Goal: Task Accomplishment & Management: Complete application form

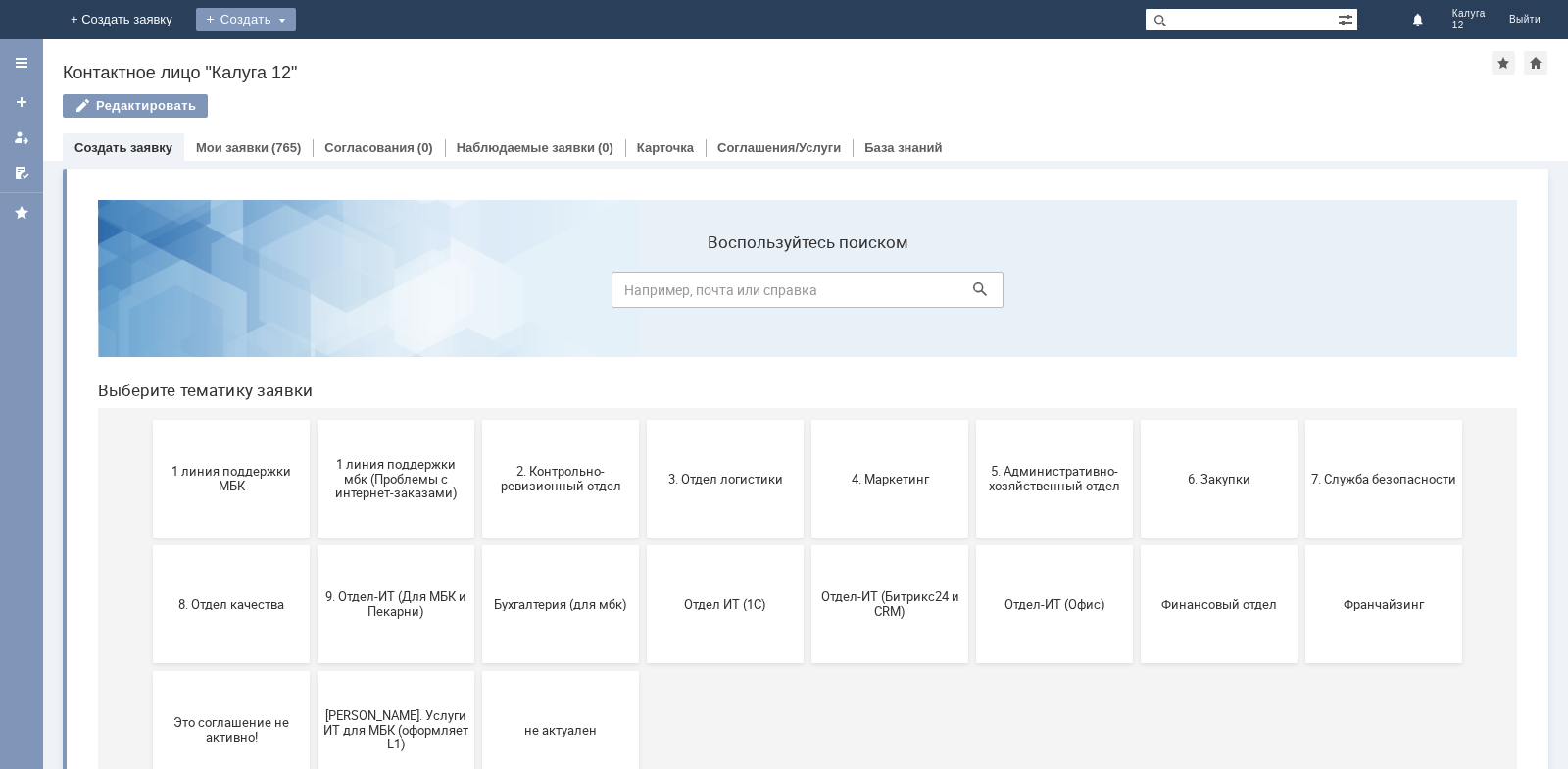
click at [296, 16] on div "Создать" at bounding box center [246, 20] width 100 height 24
click at [349, 63] on link "Заявка" at bounding box center [274, 59] width 149 height 24
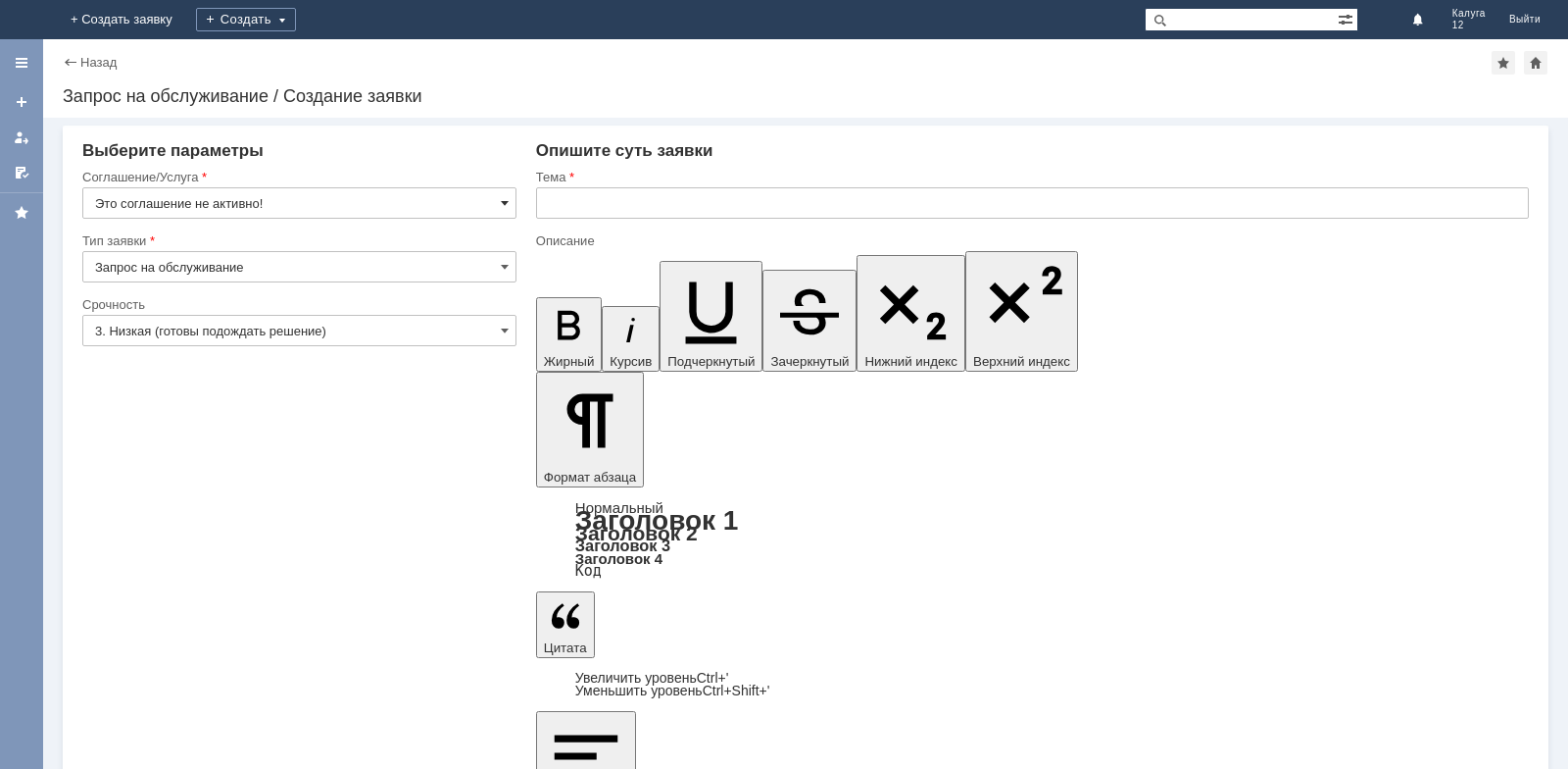
click at [503, 203] on span at bounding box center [504, 203] width 8 height 16
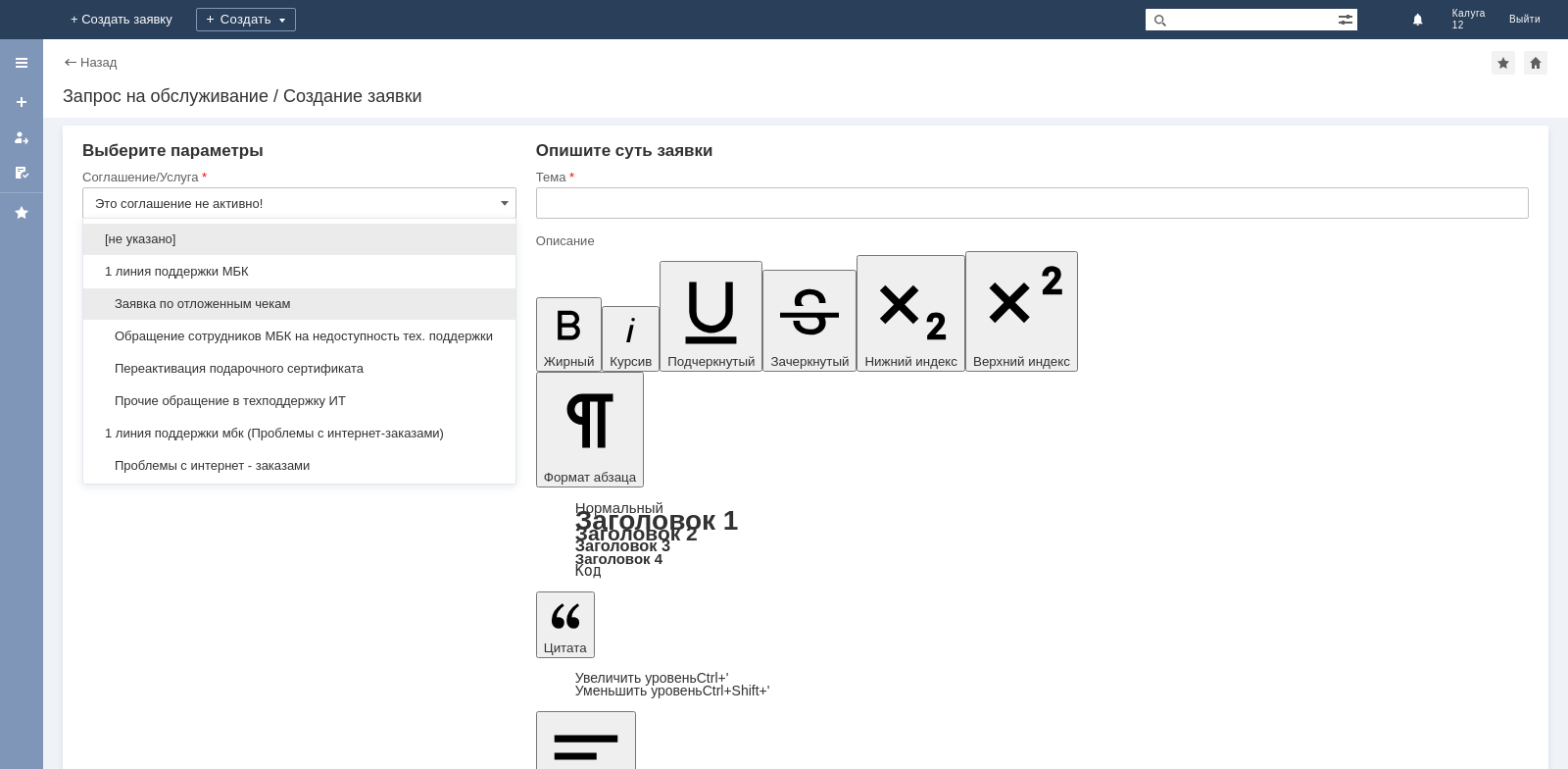
click at [258, 304] on span "Заявка по отложенным чекам" at bounding box center [299, 304] width 409 height 16
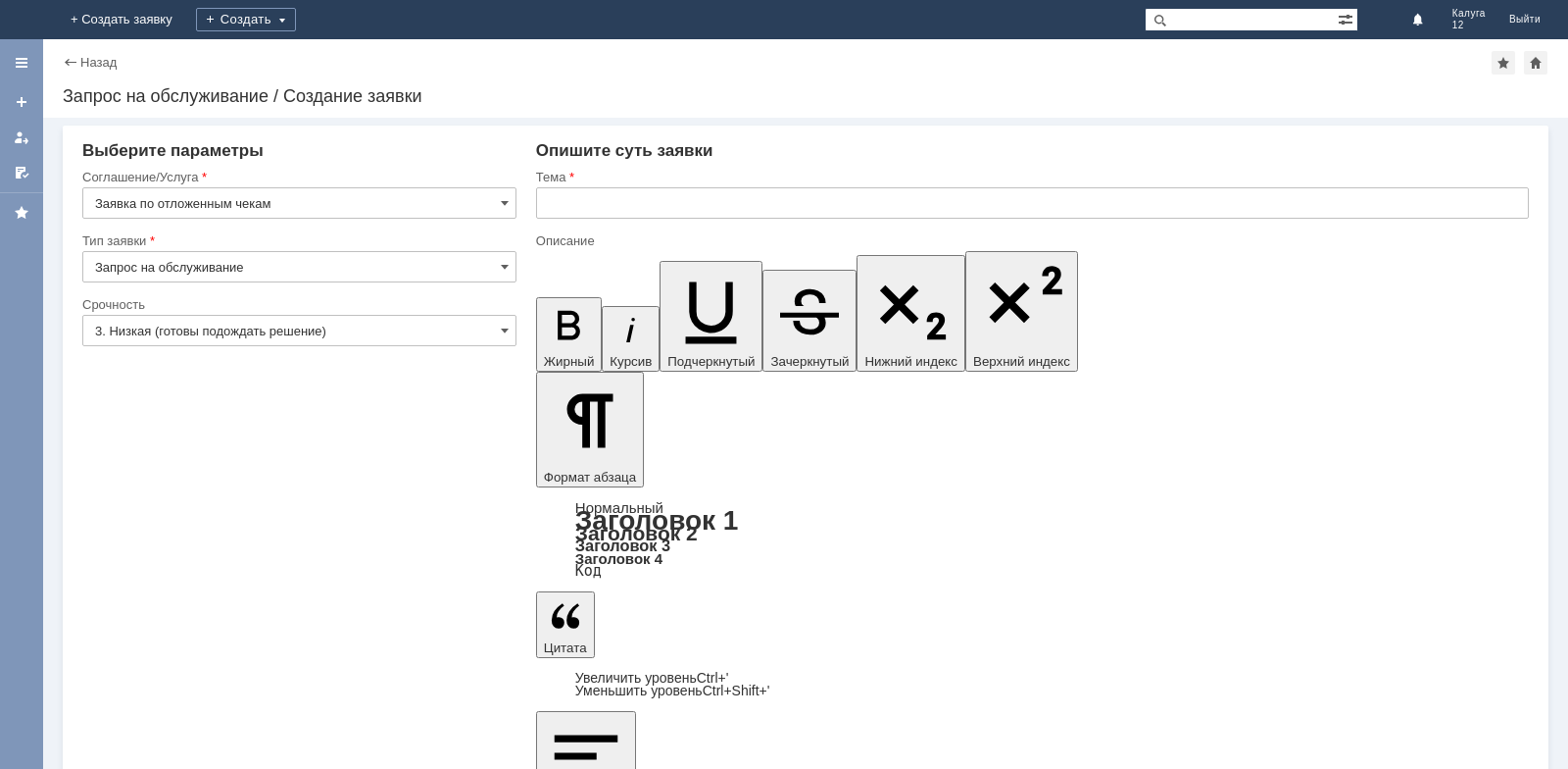
type input "Заявка по отложенным чекам"
click at [554, 207] on input "text" at bounding box center [1033, 202] width 993 height 31
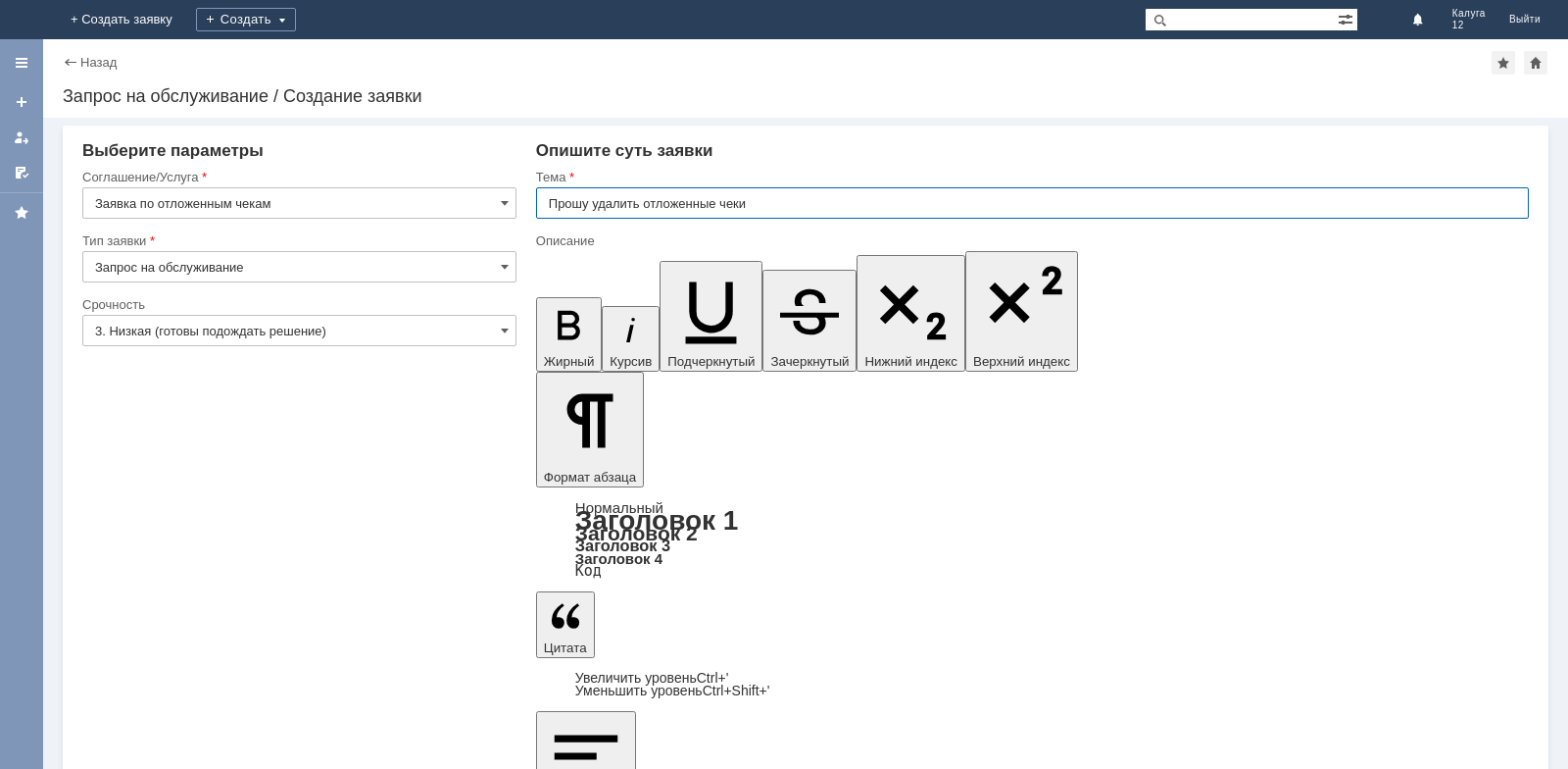
type input "Прошу удалить отложенные чеки"
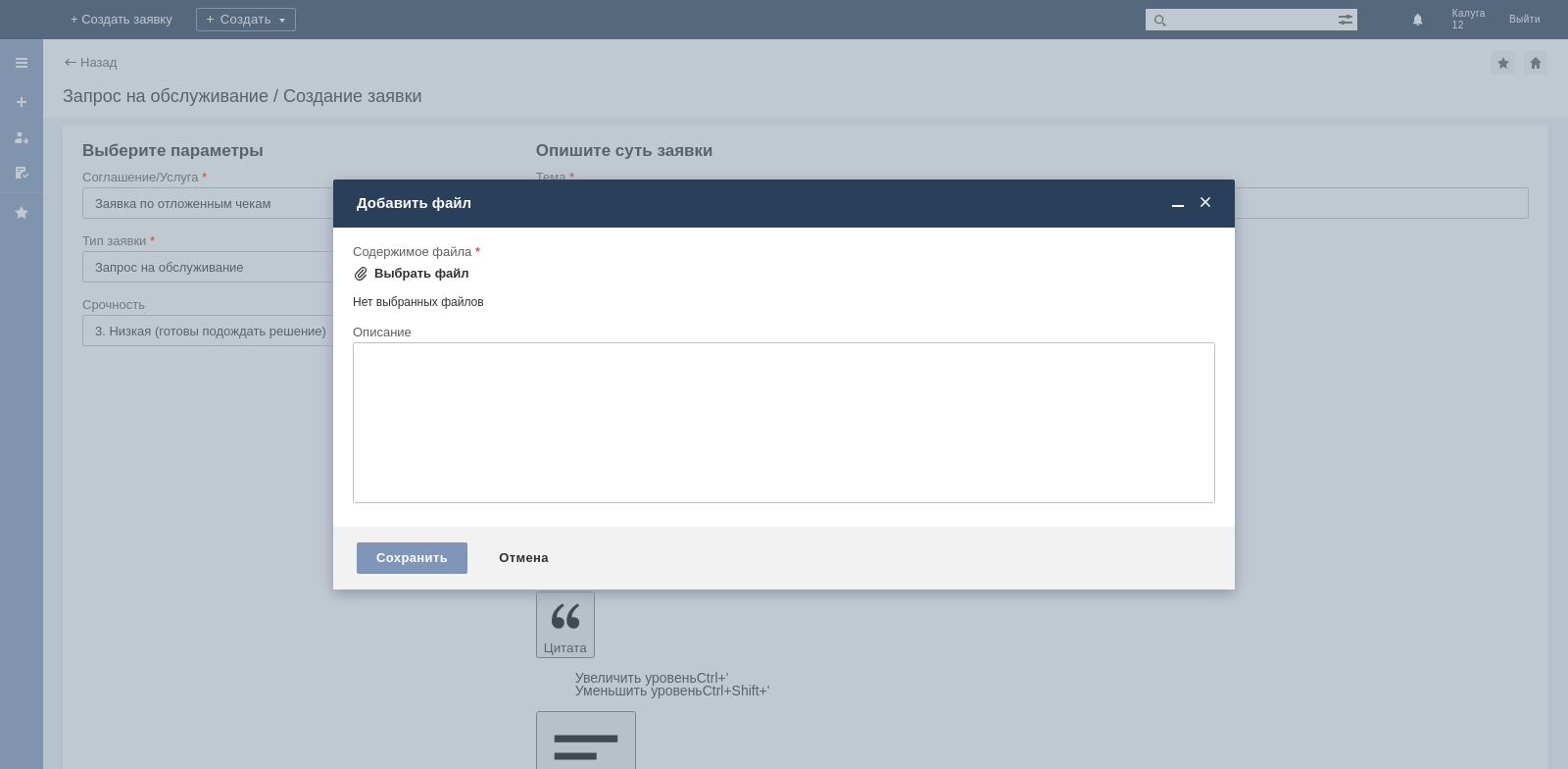
click at [440, 270] on div "Выбрать файл" at bounding box center [422, 273] width 95 height 16
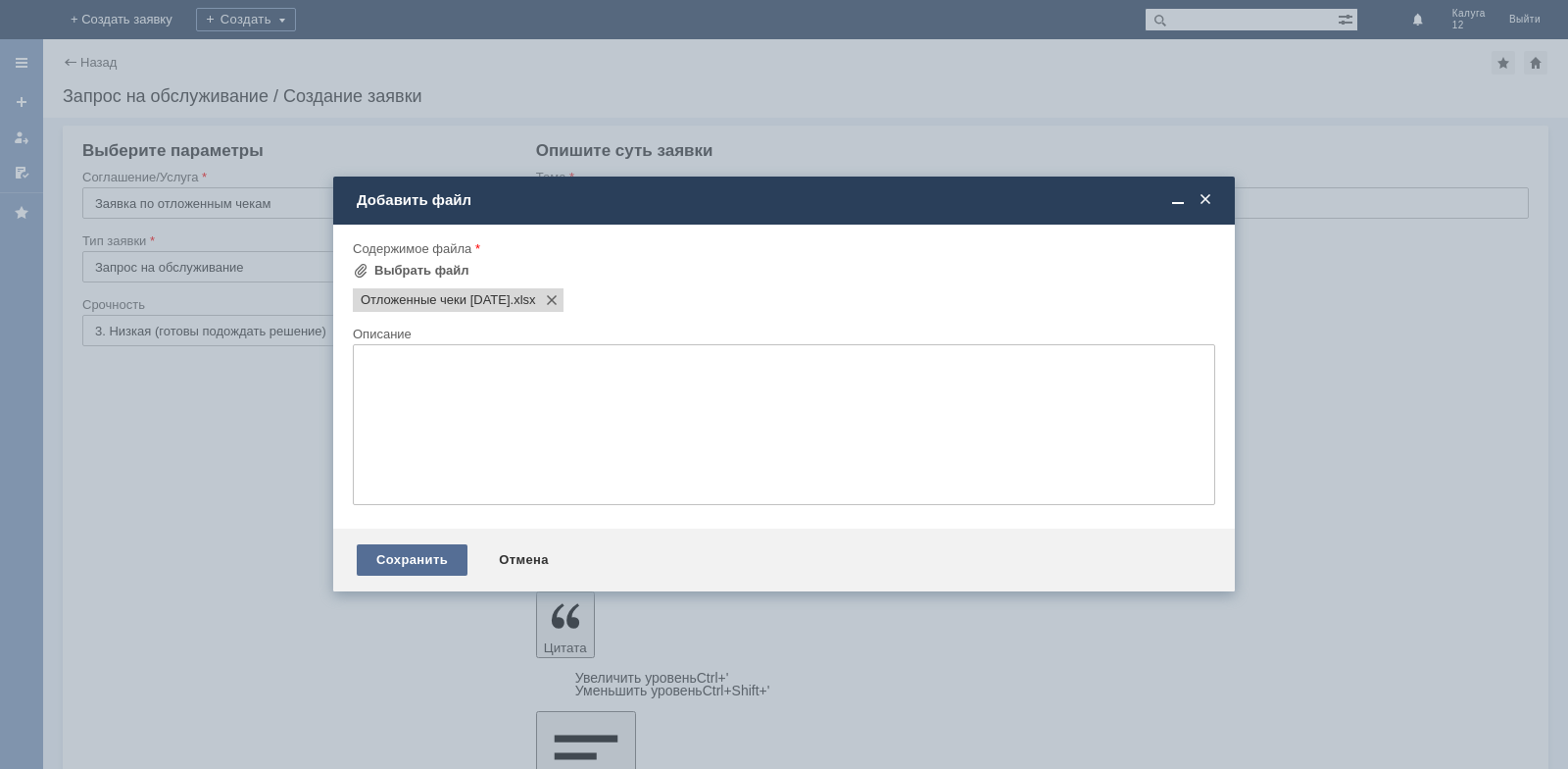
click at [392, 555] on div "Сохранить" at bounding box center [412, 560] width 111 height 31
